Goal: Book appointment/travel/reservation

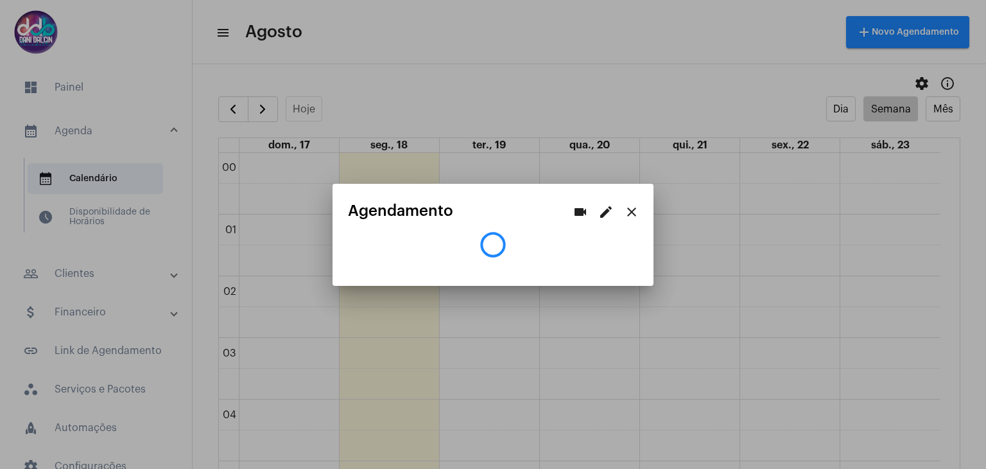
scroll to position [495, 0]
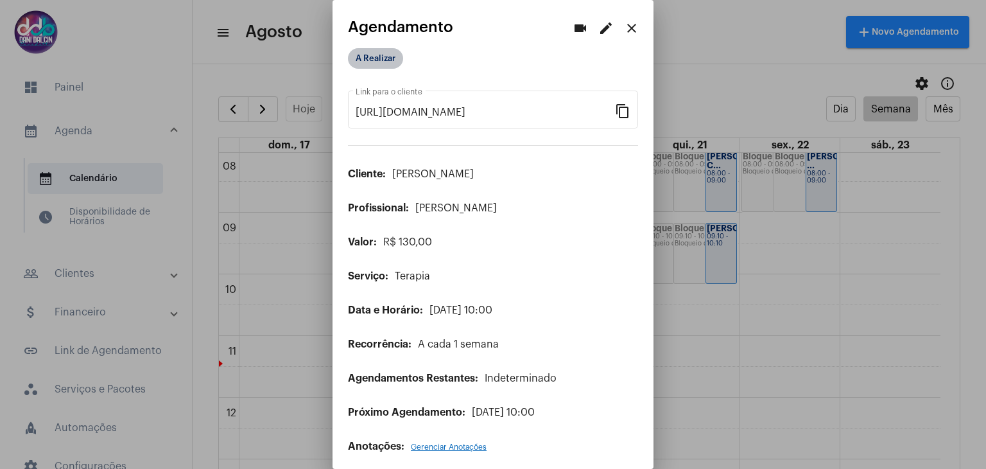
click at [374, 62] on mat-chip "A Realizar" at bounding box center [375, 58] width 55 height 21
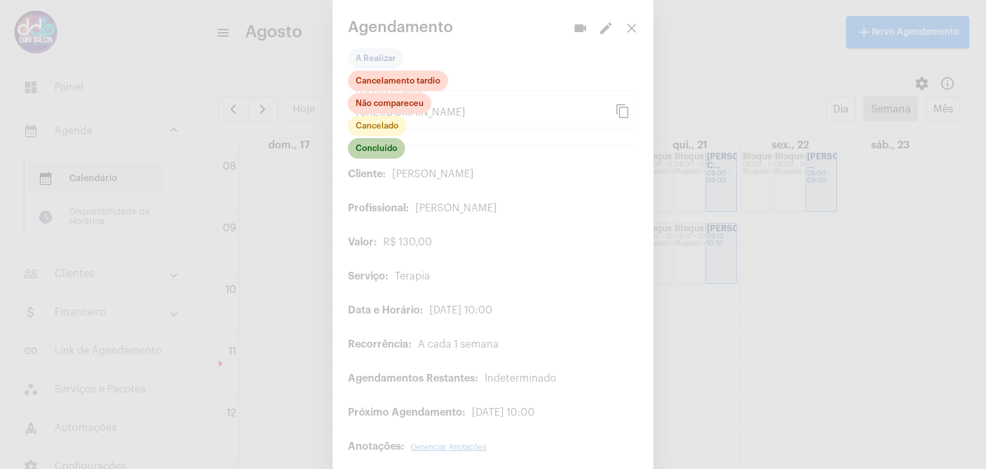
click at [368, 148] on mat-chip "Concluído" at bounding box center [376, 148] width 57 height 21
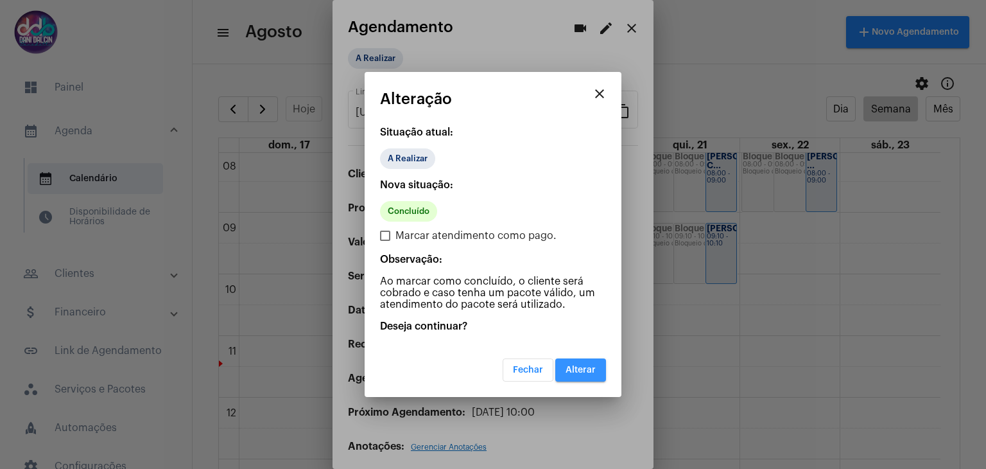
click at [572, 364] on button "Alterar" at bounding box center [580, 369] width 51 height 23
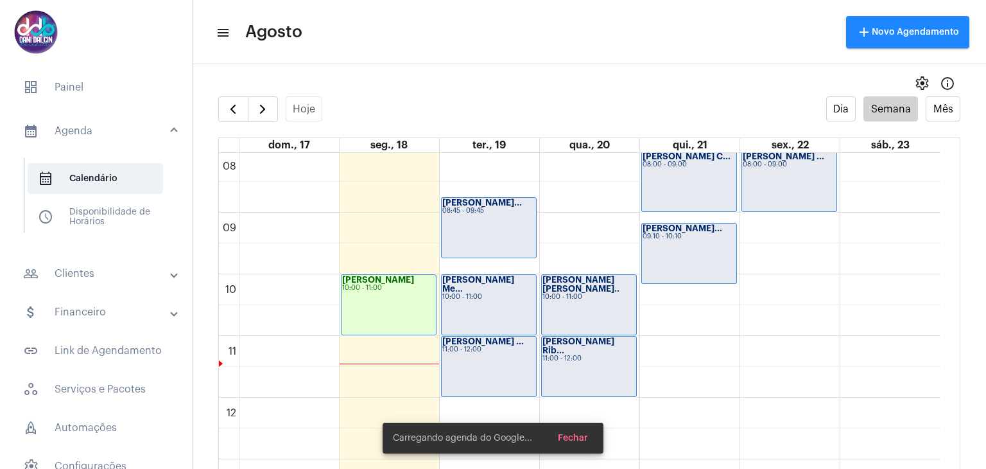
click at [100, 270] on mat-panel-title "people_outline Clientes" at bounding box center [97, 273] width 148 height 15
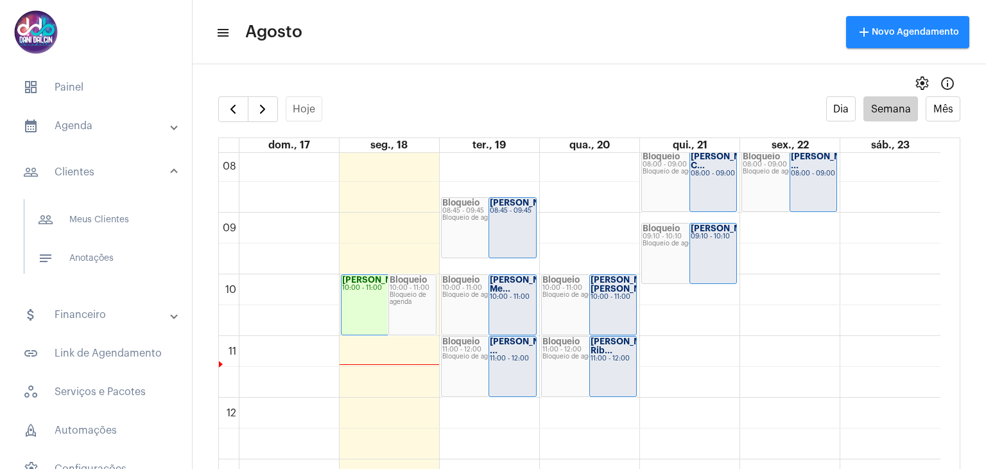
click at [81, 132] on mat-panel-title "calendar_month_outlined Agenda" at bounding box center [97, 125] width 148 height 15
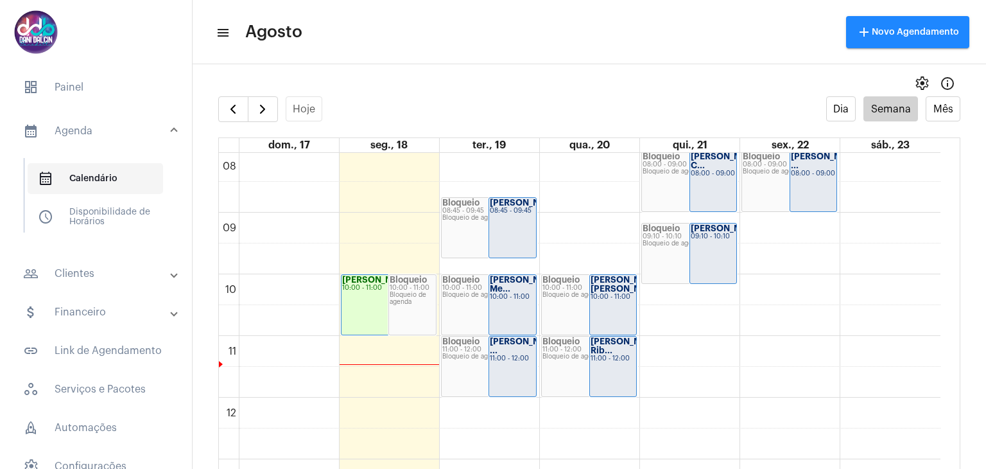
click at [89, 183] on span "calendar_month_outlined Calendário" at bounding box center [95, 178] width 135 height 31
click at [272, 112] on button "button" at bounding box center [263, 109] width 30 height 26
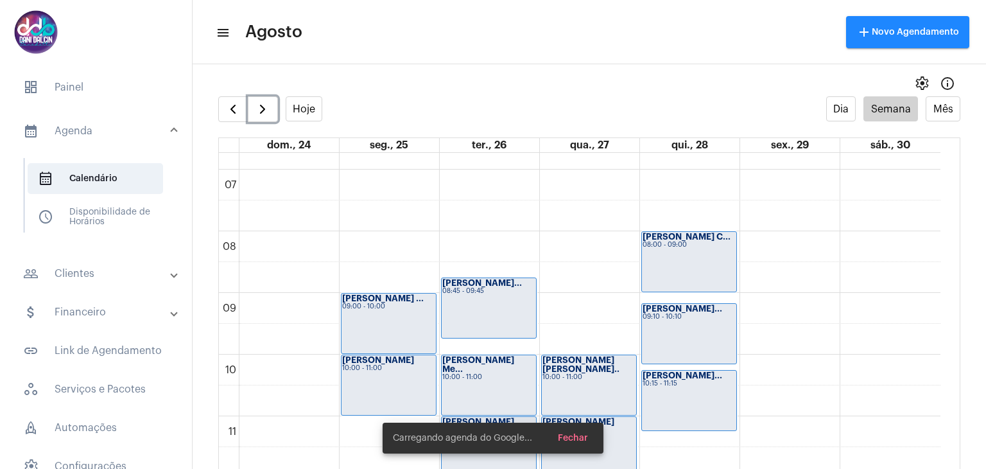
scroll to position [434, 0]
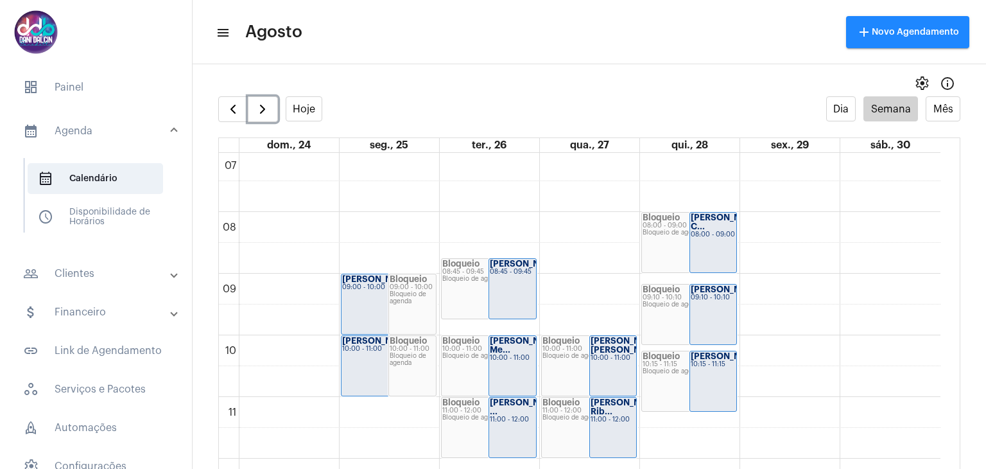
click at [367, 356] on div "[PERSON_NAME] 10:00 - 11:00" at bounding box center [389, 366] width 94 height 60
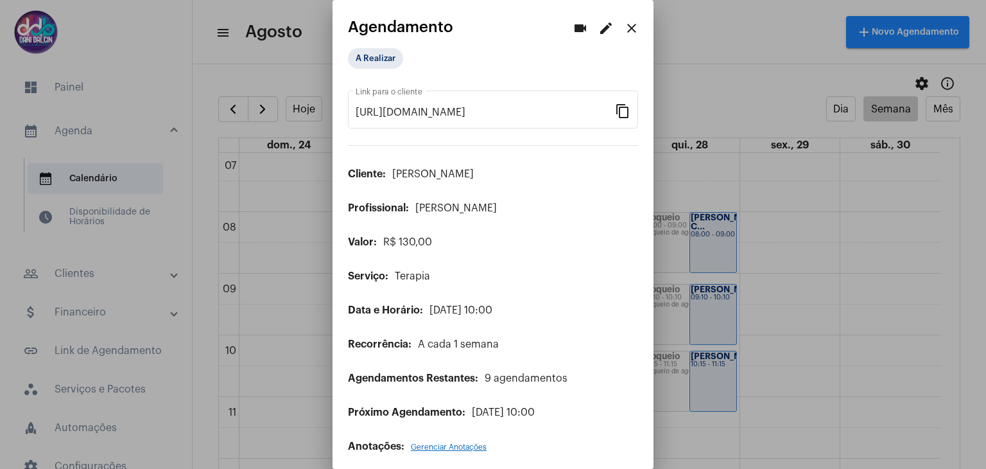
click at [598, 28] on mat-icon "edit" at bounding box center [605, 28] width 15 height 15
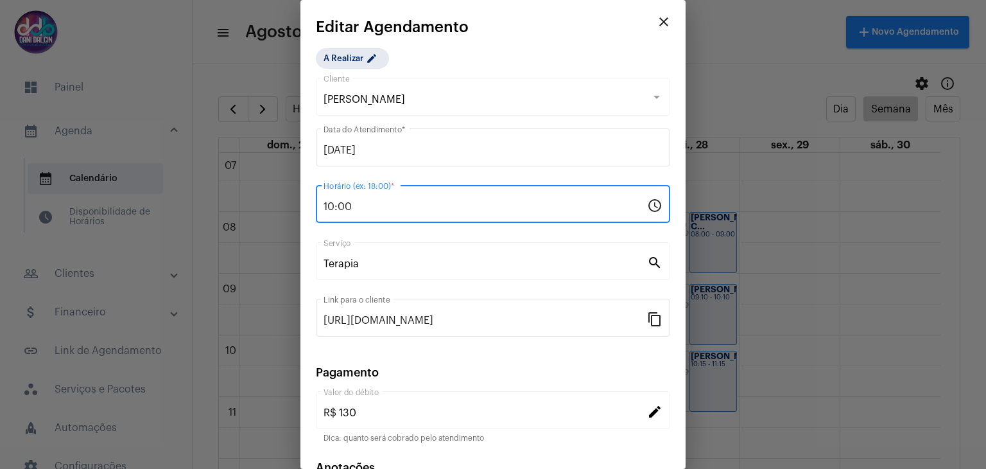
click at [379, 209] on input "10:00" at bounding box center [486, 207] width 324 height 12
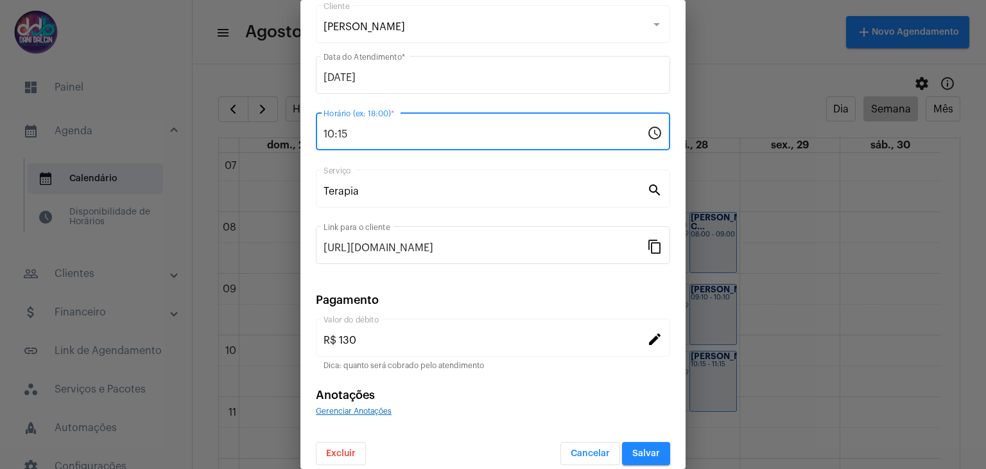
scroll to position [82, 0]
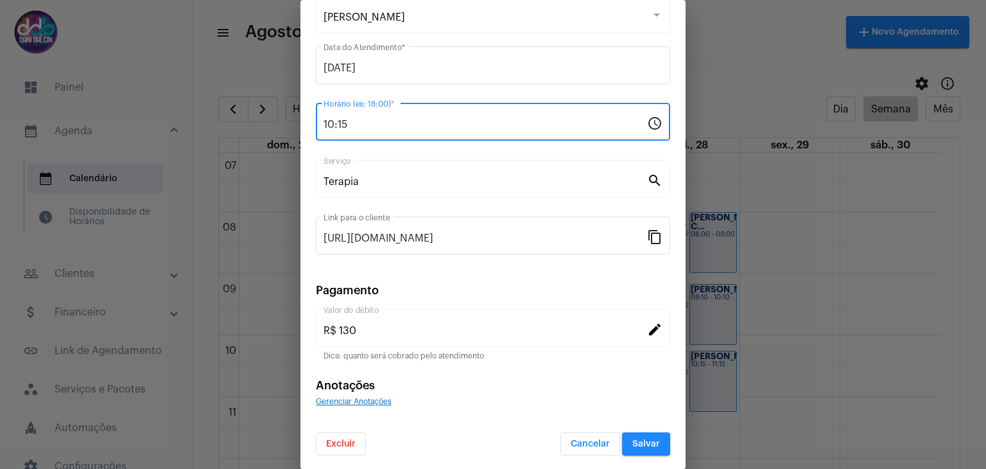
type input "10:15"
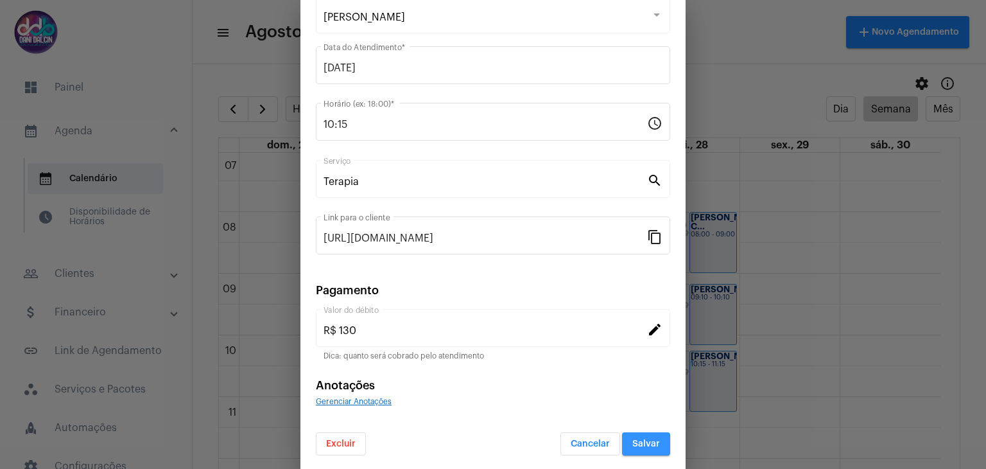
click at [644, 442] on span "Salvar" at bounding box center [646, 443] width 28 height 9
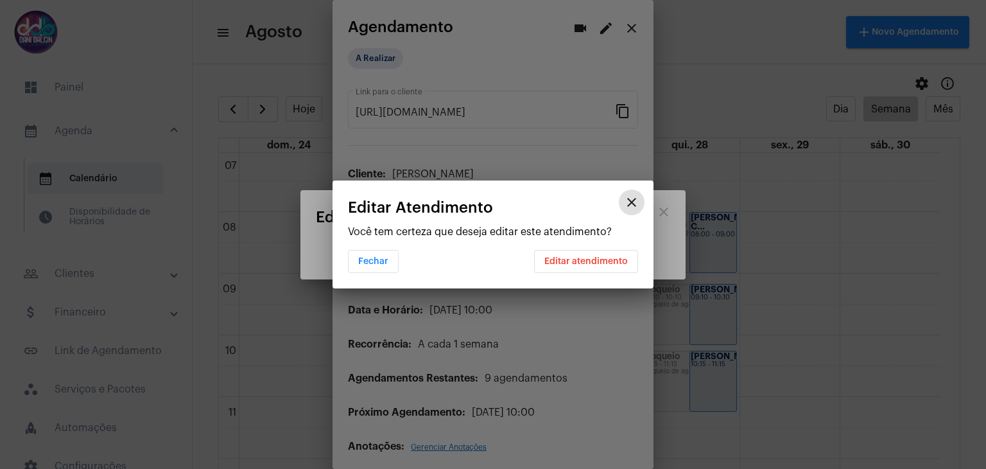
click at [607, 263] on span "Editar atendimento" at bounding box center [585, 261] width 83 height 9
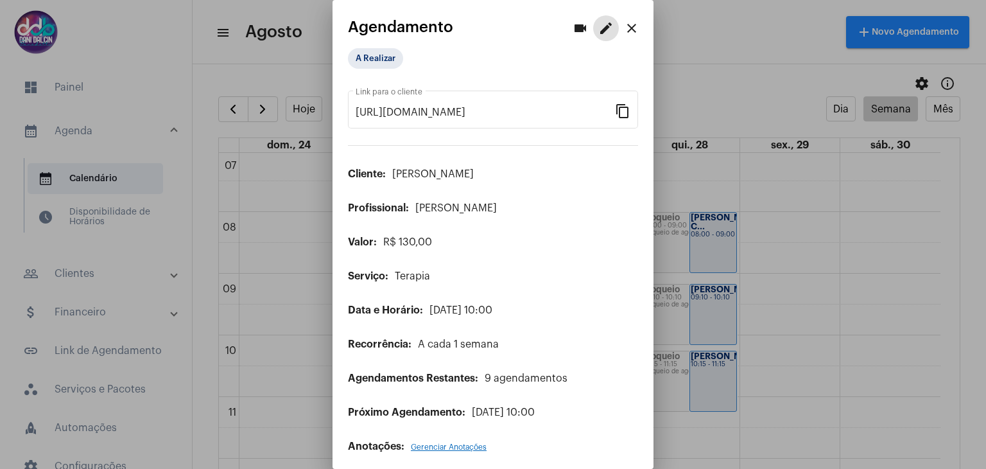
click at [627, 26] on mat-icon "close" at bounding box center [631, 28] width 15 height 15
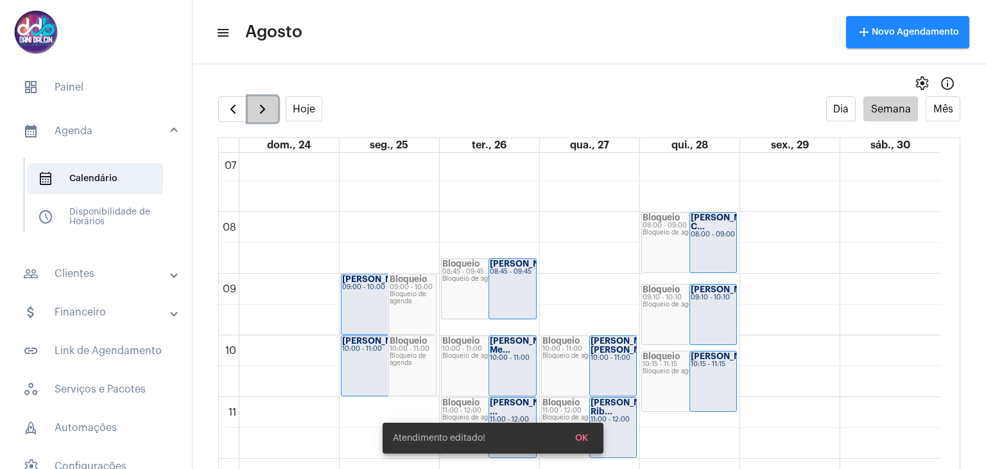
click at [265, 110] on span "button" at bounding box center [262, 108] width 15 height 15
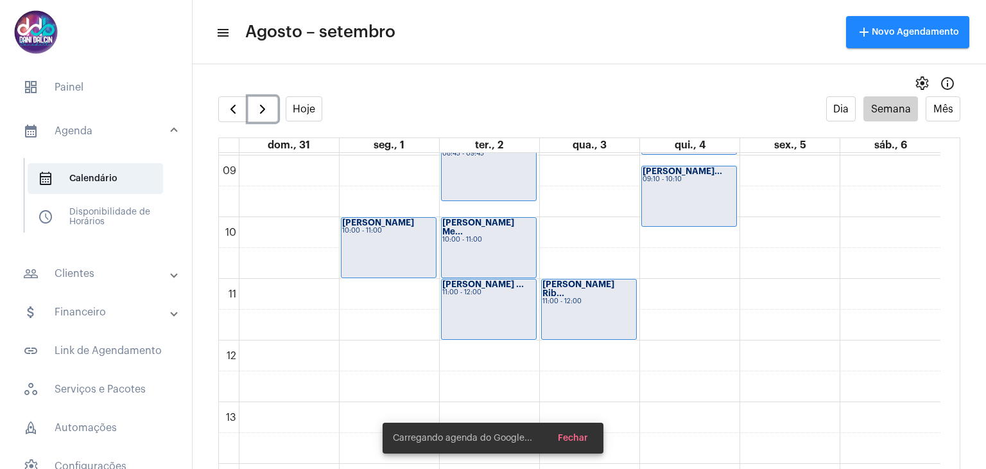
scroll to position [562, 0]
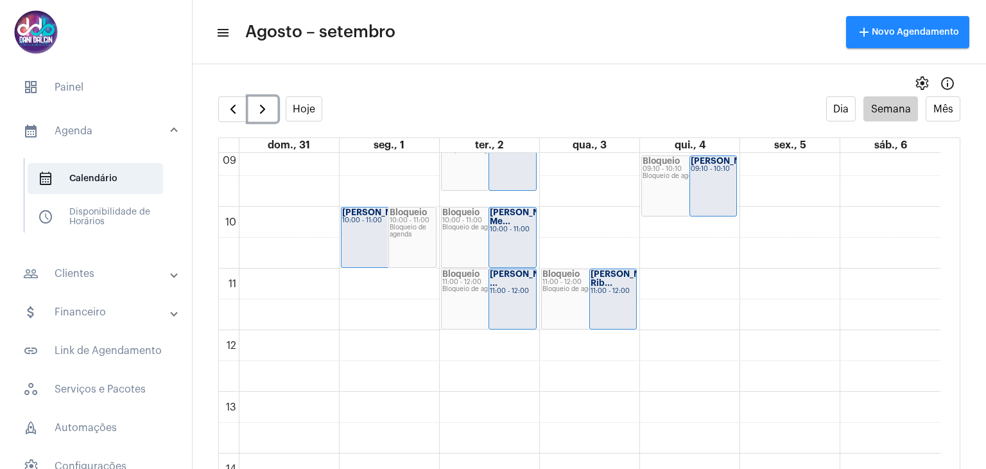
click at [369, 227] on div "[PERSON_NAME] 10:00 - 11:00" at bounding box center [389, 237] width 94 height 60
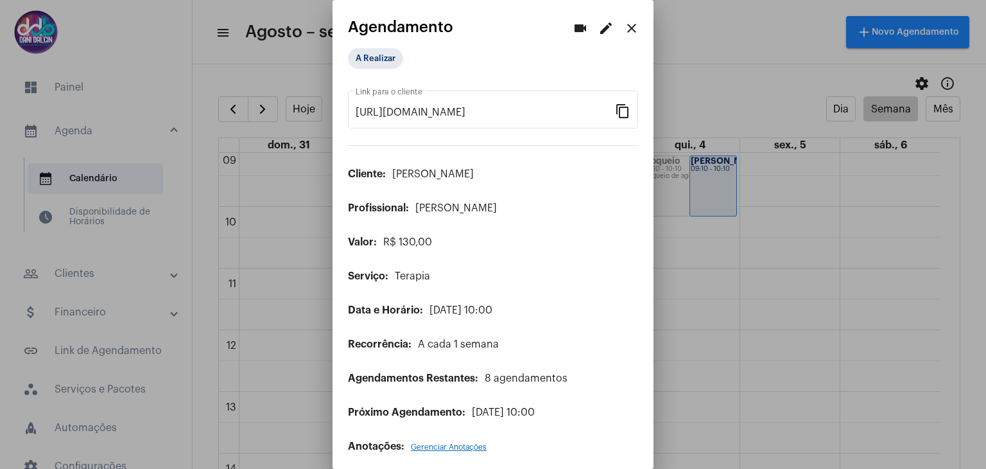
click at [598, 29] on mat-icon "edit" at bounding box center [605, 28] width 15 height 15
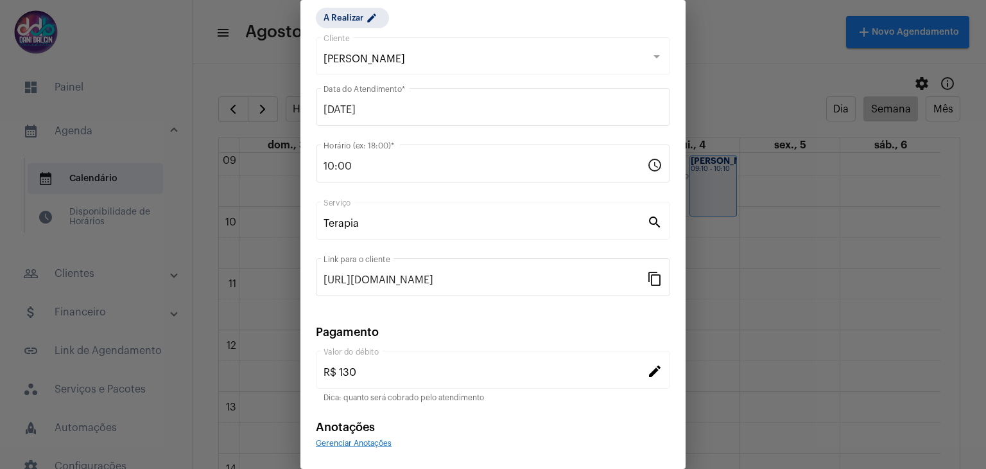
scroll to position [82, 0]
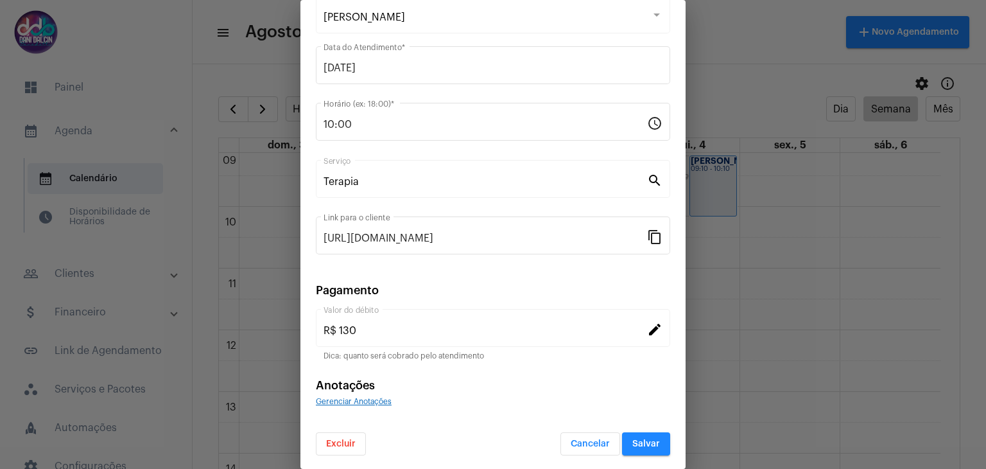
click at [352, 440] on span "Excluir" at bounding box center [341, 443] width 30 height 9
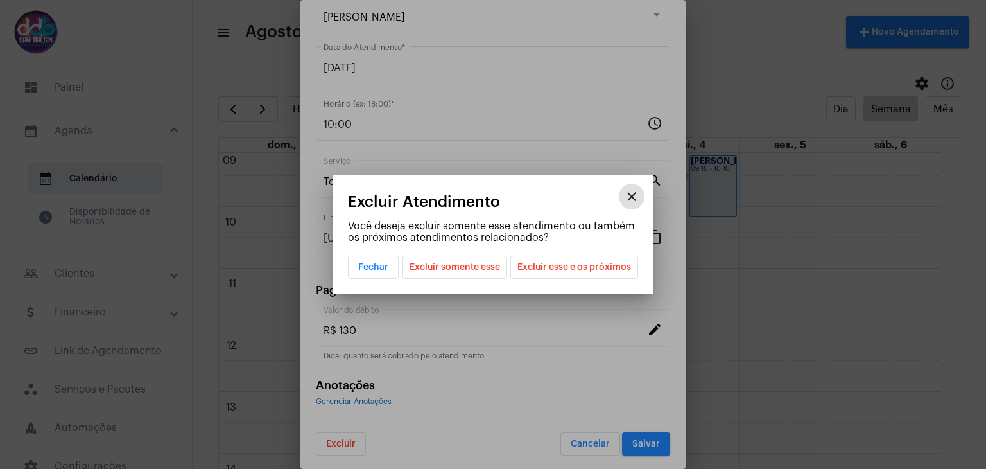
click at [542, 268] on span "Excluir esse e os próximos" at bounding box center [575, 267] width 114 height 22
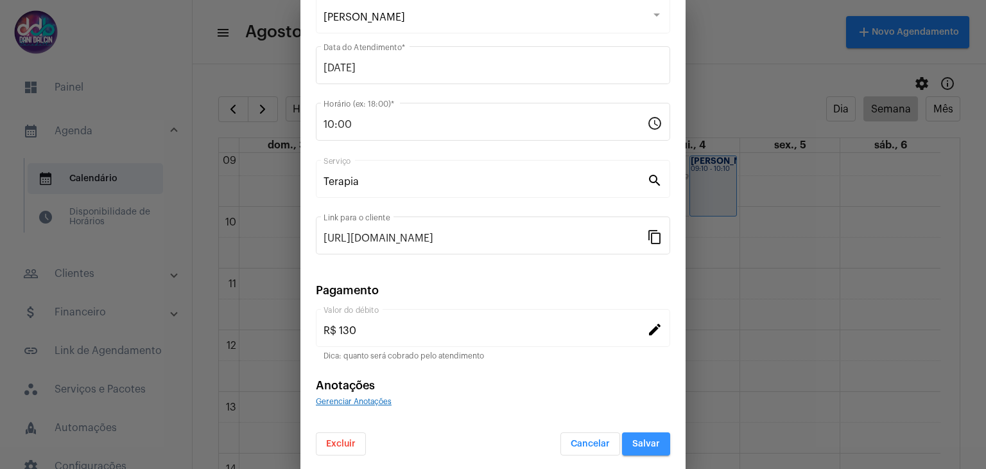
click at [641, 440] on span "Salvar" at bounding box center [646, 443] width 28 height 9
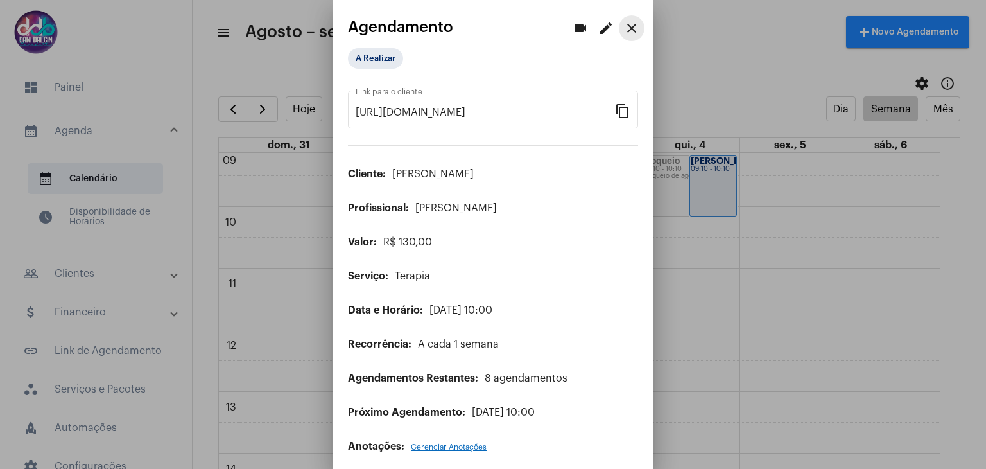
click at [624, 25] on mat-icon "close" at bounding box center [631, 28] width 15 height 15
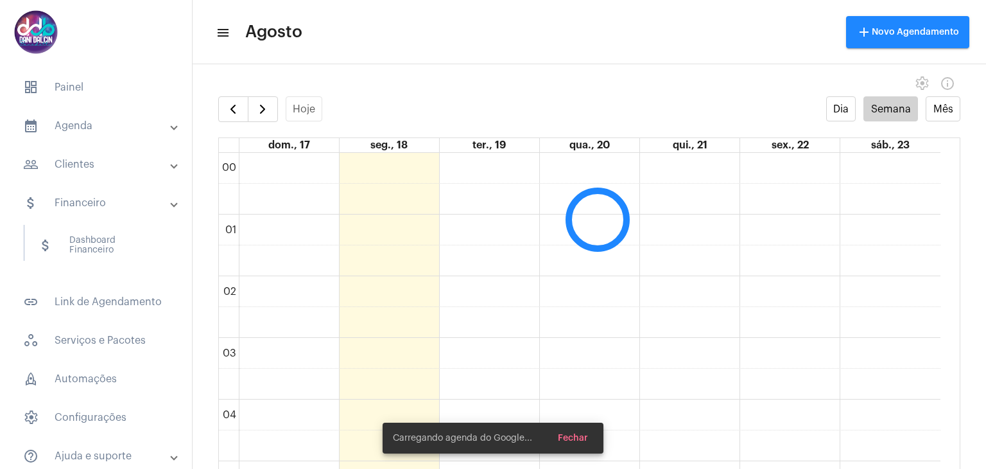
scroll to position [371, 0]
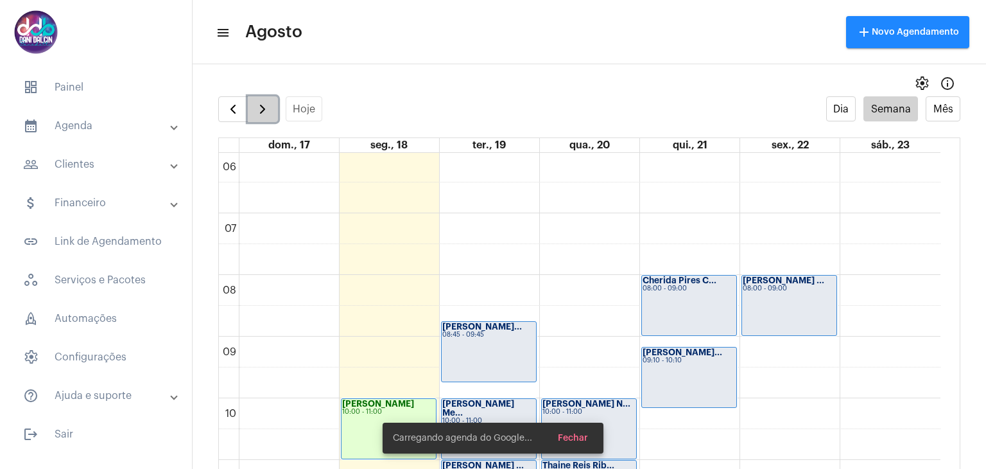
click at [259, 107] on span "button" at bounding box center [262, 108] width 15 height 15
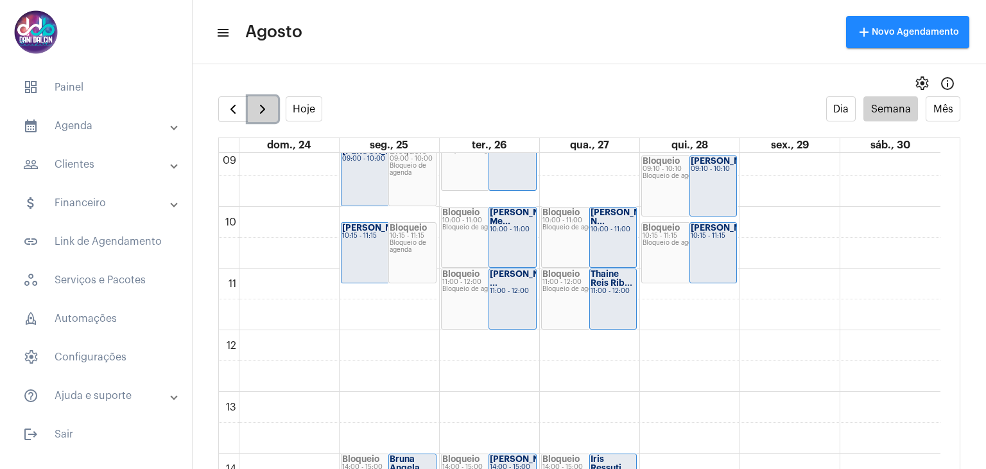
click at [265, 106] on span "button" at bounding box center [262, 108] width 15 height 15
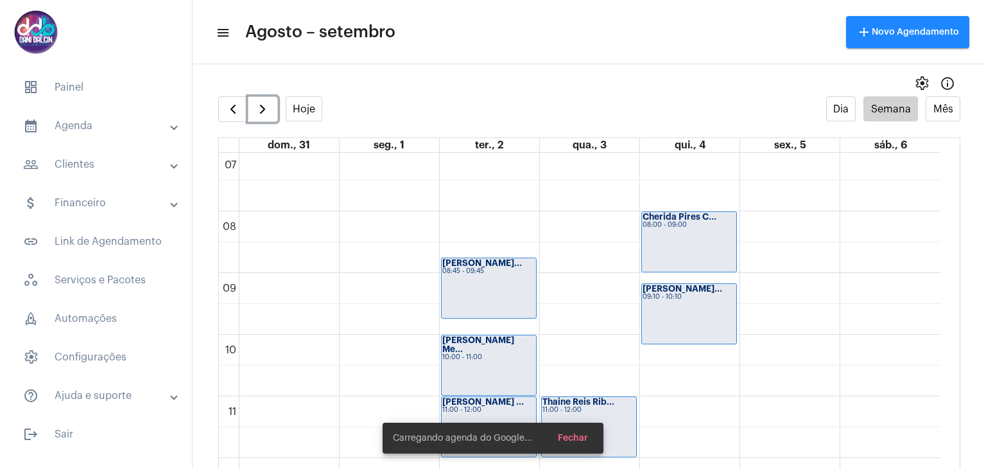
scroll to position [498, 0]
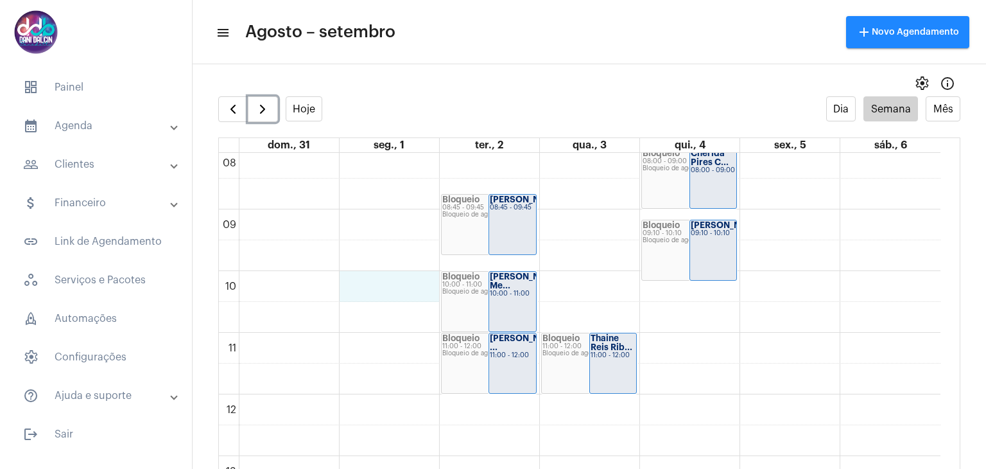
click at [374, 279] on div "00 01 02 03 04 05 06 07 08 09 10 11 12 13 14 15 16 17 18 19 20 21 22 23 Papo Ca…" at bounding box center [580, 394] width 722 height 1479
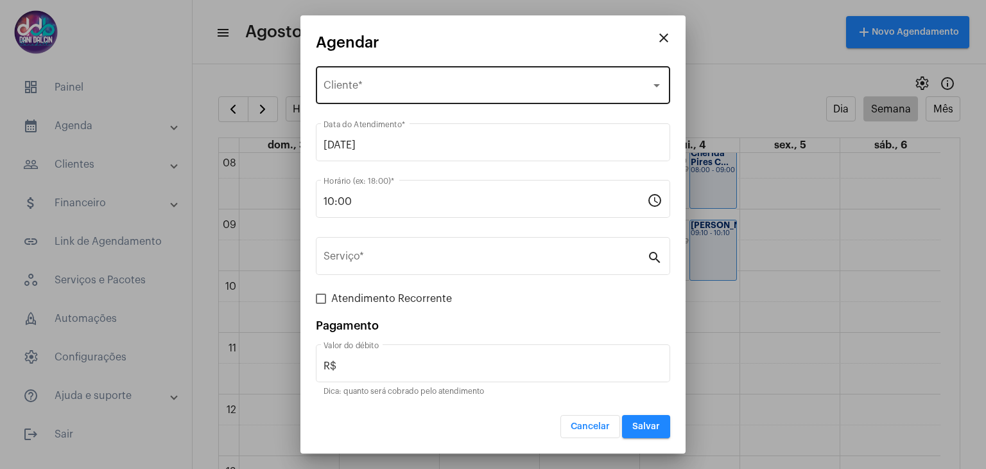
click at [361, 80] on div "Selecione o Cliente Cliente *" at bounding box center [493, 84] width 339 height 40
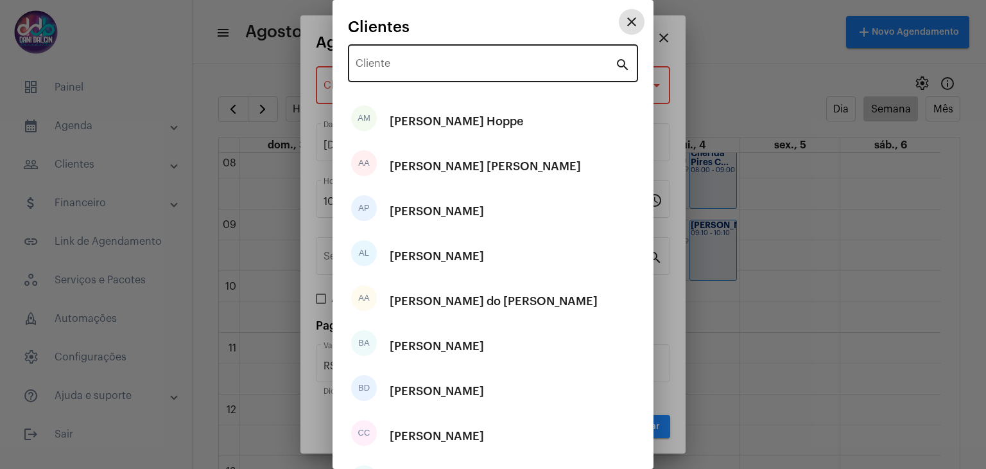
click at [387, 62] on input "Cliente" at bounding box center [485, 66] width 259 height 12
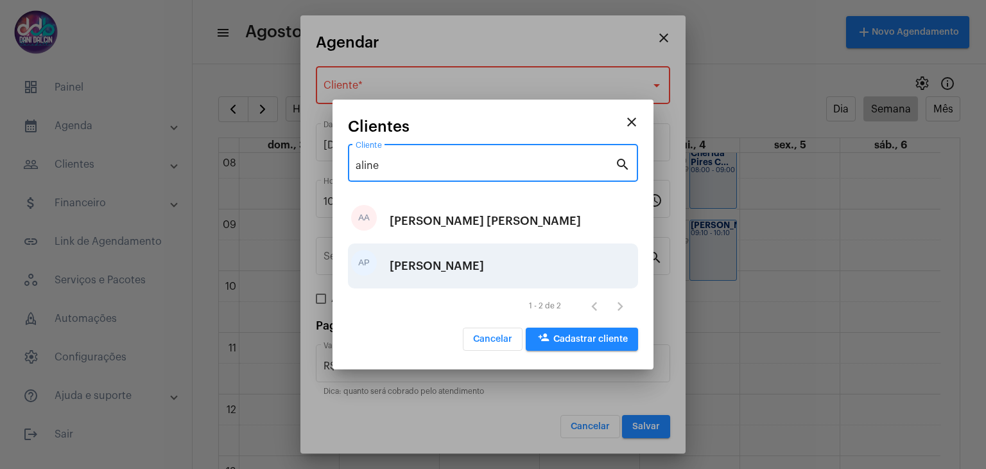
type input "aline"
click at [462, 266] on div "[PERSON_NAME]" at bounding box center [437, 266] width 94 height 39
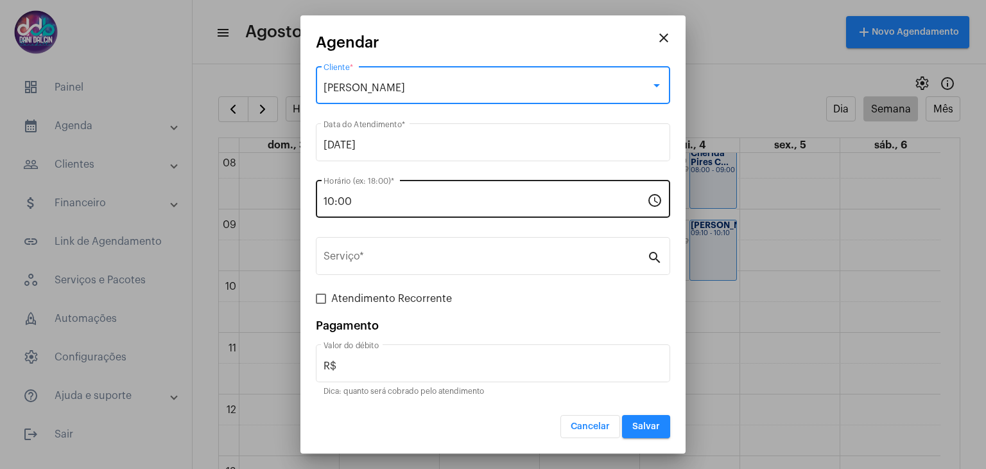
click at [379, 200] on input "10:00" at bounding box center [486, 202] width 324 height 12
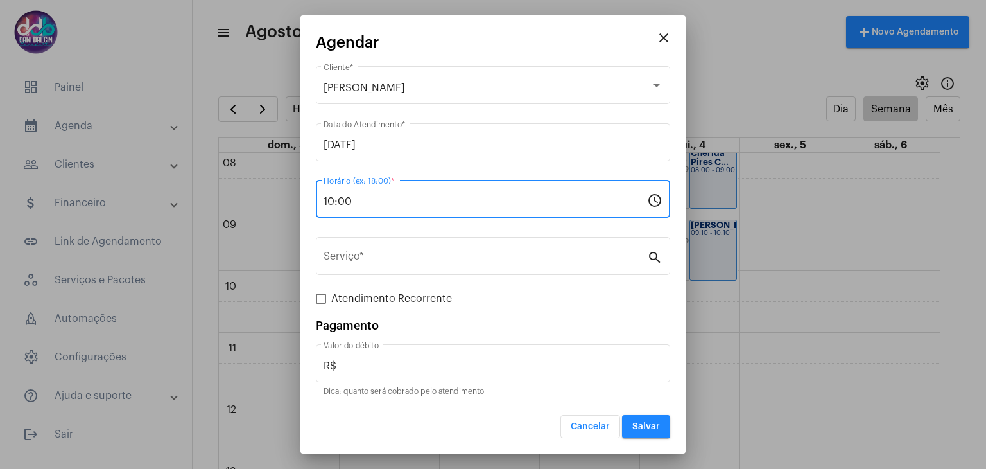
click at [379, 200] on input "10:00" at bounding box center [486, 202] width 324 height 12
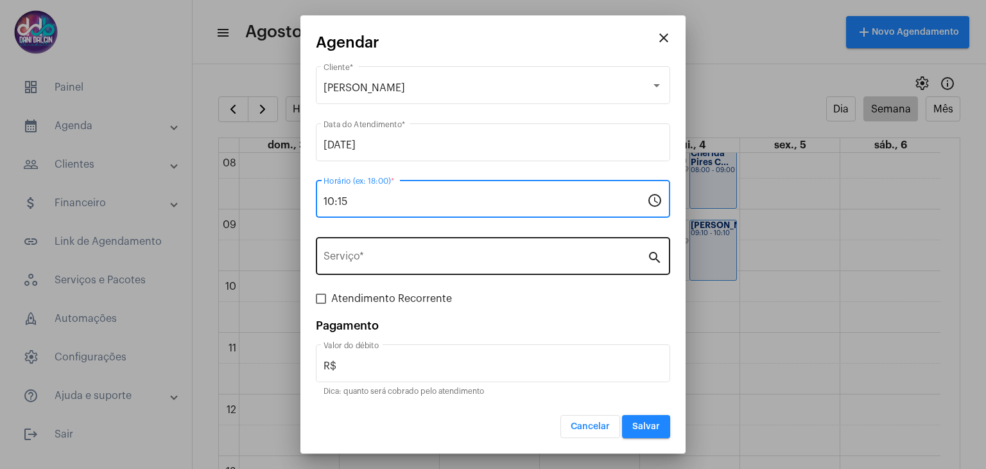
type input "10:15"
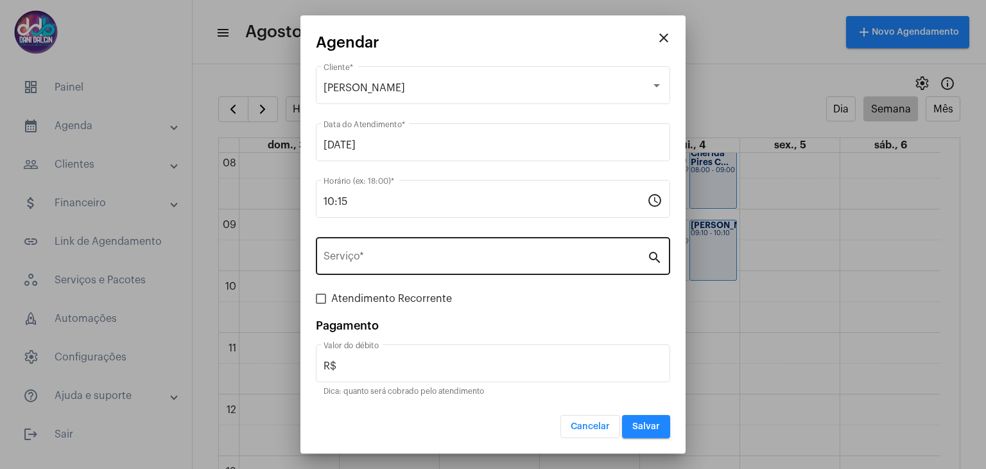
click at [397, 241] on div "Serviço *" at bounding box center [486, 254] width 324 height 40
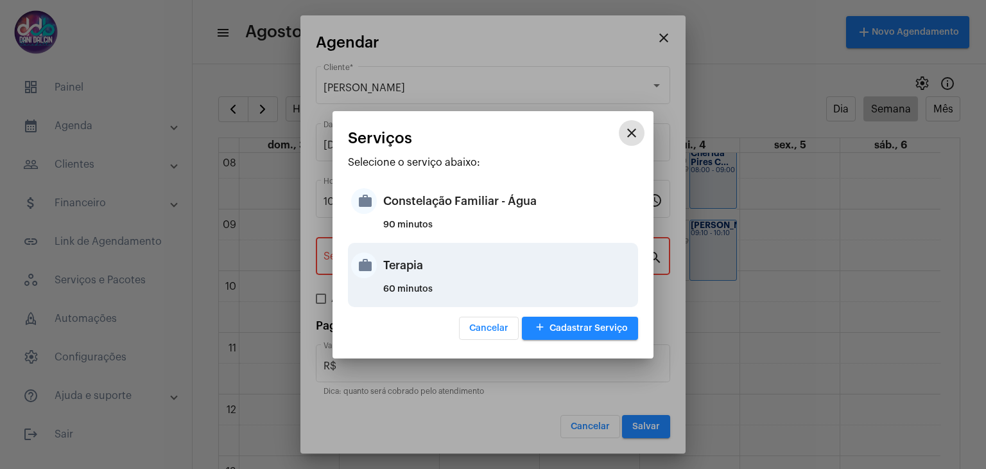
click at [396, 273] on div "Terapia" at bounding box center [509, 265] width 252 height 39
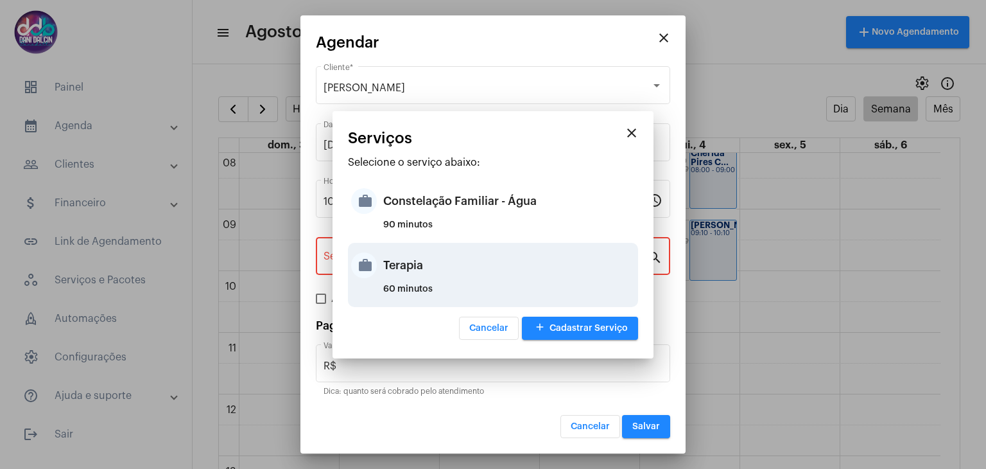
type input "Terapia"
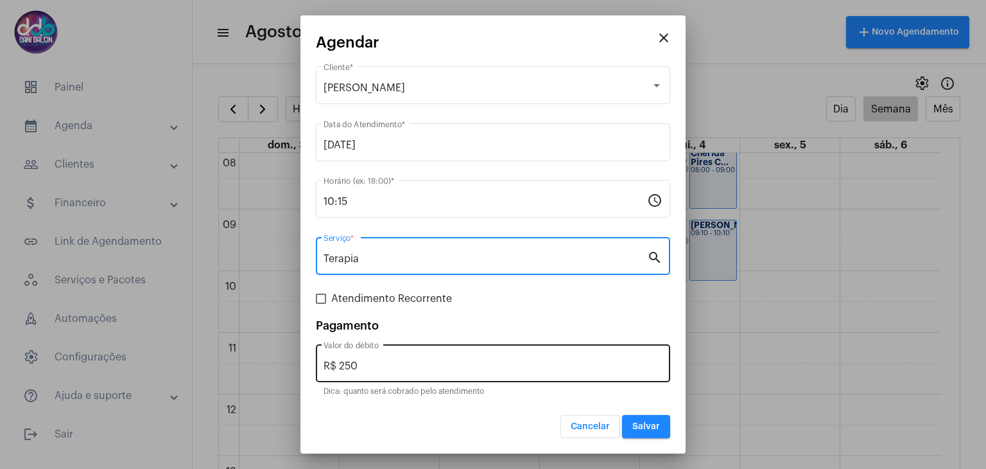
click at [365, 369] on input "R$ 250" at bounding box center [493, 366] width 339 height 12
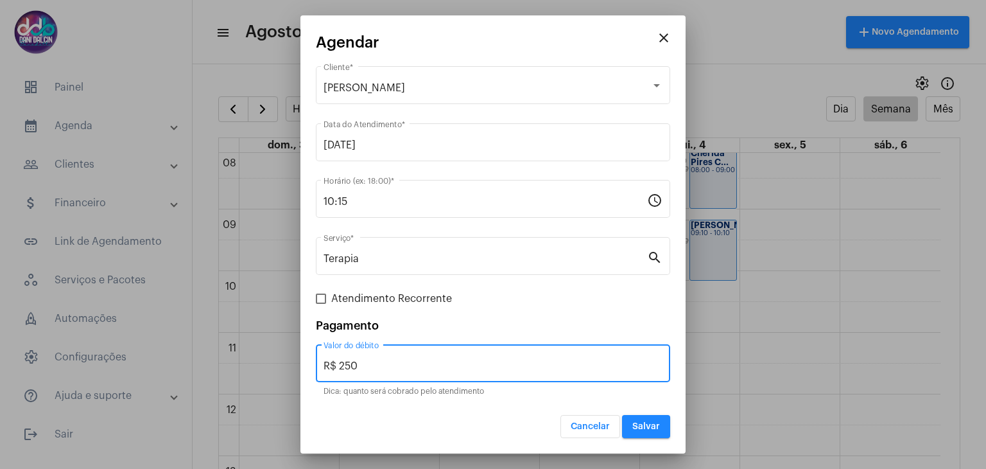
click at [365, 369] on input "R$ 250" at bounding box center [493, 366] width 339 height 12
type input "R$ 130"
click at [326, 299] on label "Atendimento Recorrente" at bounding box center [384, 298] width 136 height 15
click at [321, 304] on input "Atendimento Recorrente" at bounding box center [320, 304] width 1 height 1
checkbox input "true"
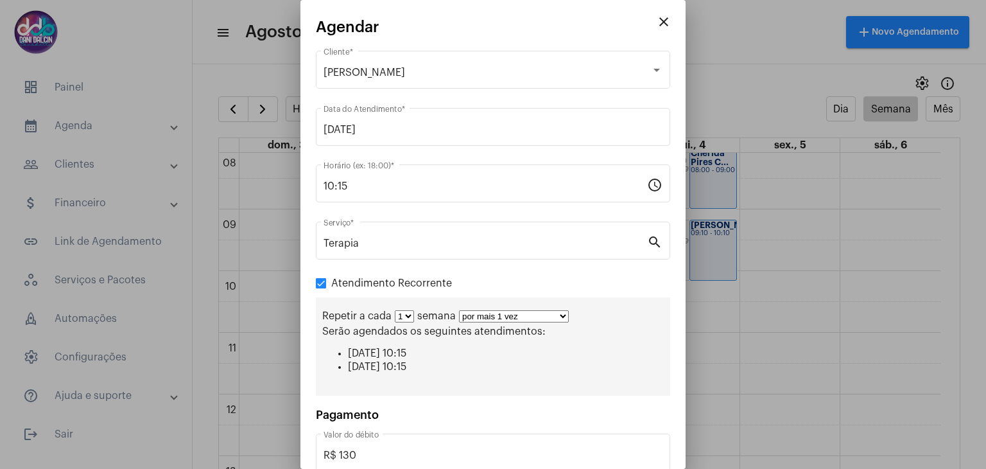
click at [560, 317] on select "por mais 1 vez por mais 2 vezes por mais 3 vezes por mais 4 vezes por mais 5 ve…" at bounding box center [514, 316] width 110 height 12
select select "10: 0"
click at [459, 310] on select "por mais 1 vez por mais 2 vezes por mais 3 vezes por mais 4 vezes por mais 5 ve…" at bounding box center [514, 316] width 110 height 12
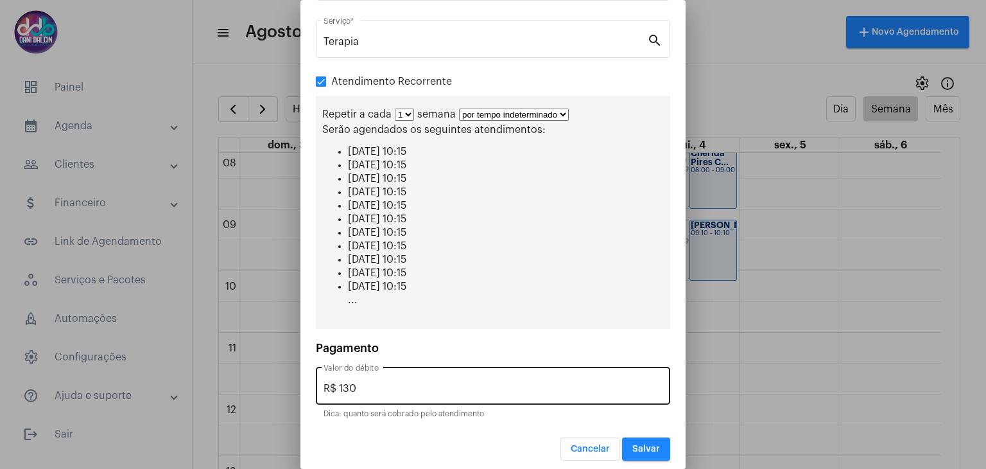
scroll to position [204, 0]
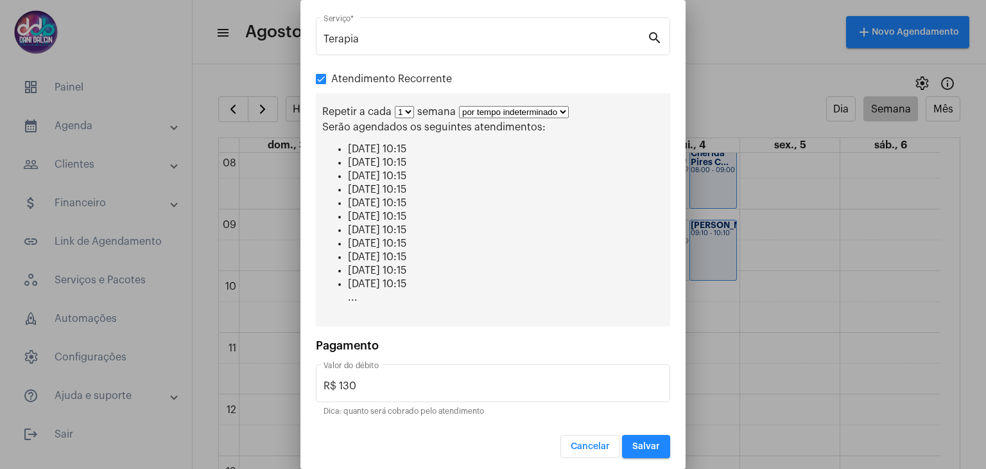
click at [632, 442] on span "Salvar" at bounding box center [646, 446] width 28 height 9
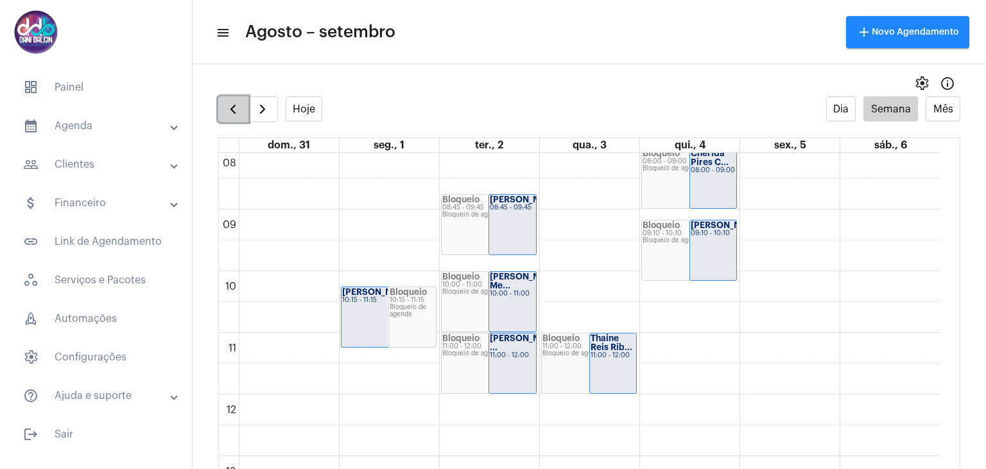
click at [238, 105] on span "button" at bounding box center [232, 108] width 15 height 15
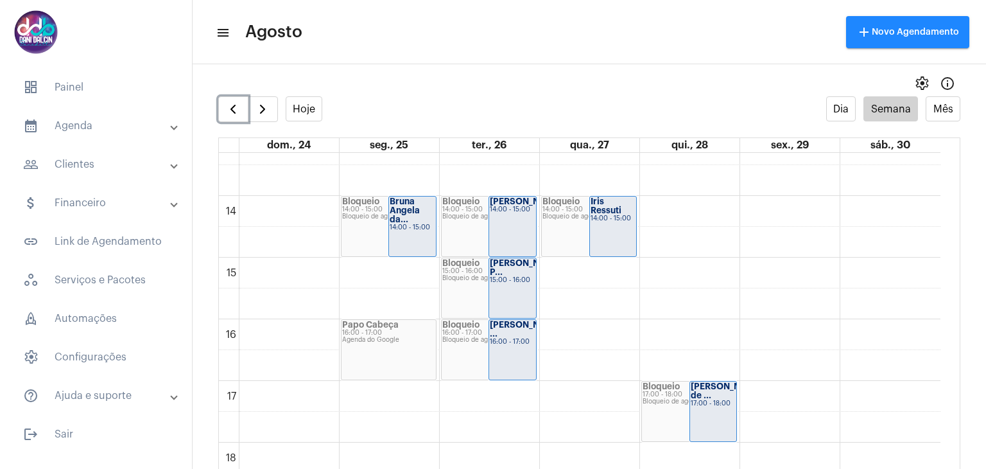
scroll to position [821, 0]
click at [230, 114] on span "button" at bounding box center [232, 108] width 15 height 15
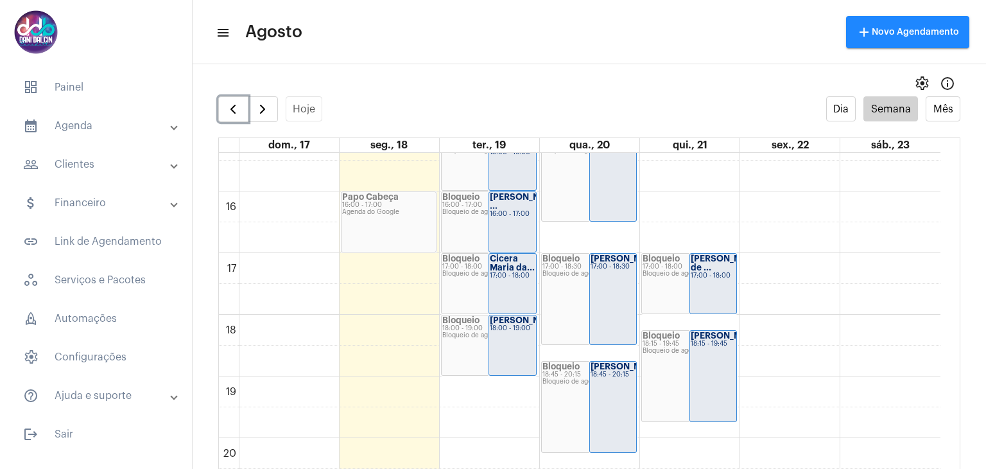
scroll to position [755, 0]
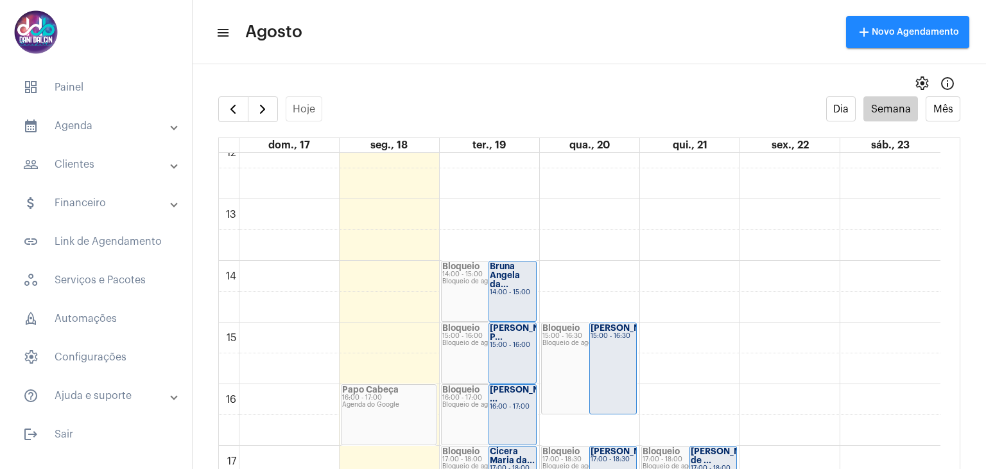
click at [100, 163] on mat-panel-title "people_outline Clientes" at bounding box center [97, 164] width 148 height 15
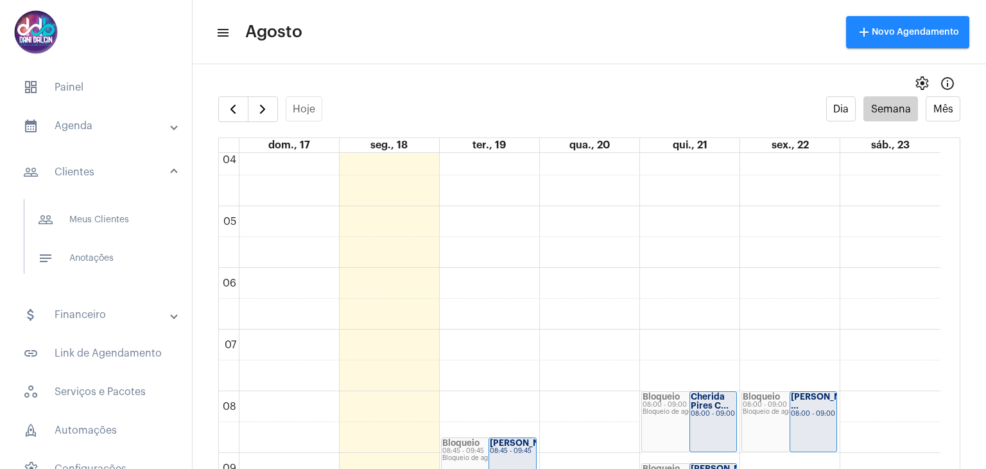
scroll to position [257, 0]
click at [259, 108] on span "button" at bounding box center [262, 108] width 15 height 15
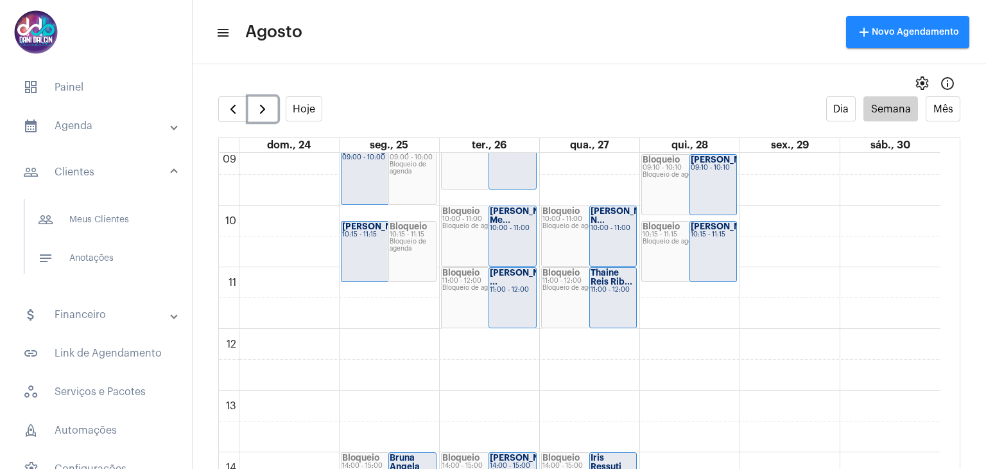
scroll to position [435, 0]
